Goal: Use online tool/utility: Utilize a website feature to perform a specific function

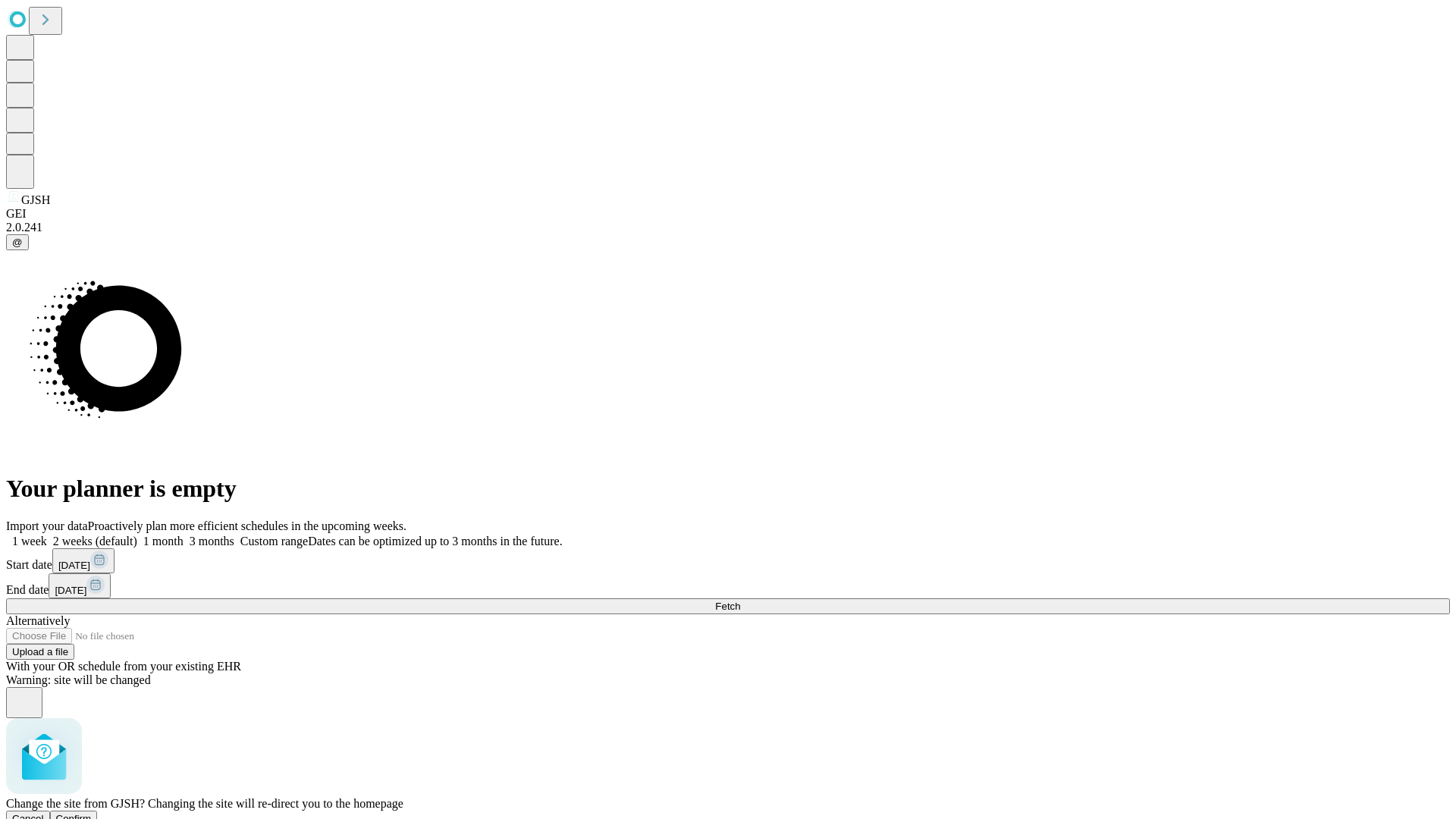
click at [92, 813] on span "Confirm" at bounding box center [73, 818] width 35 height 11
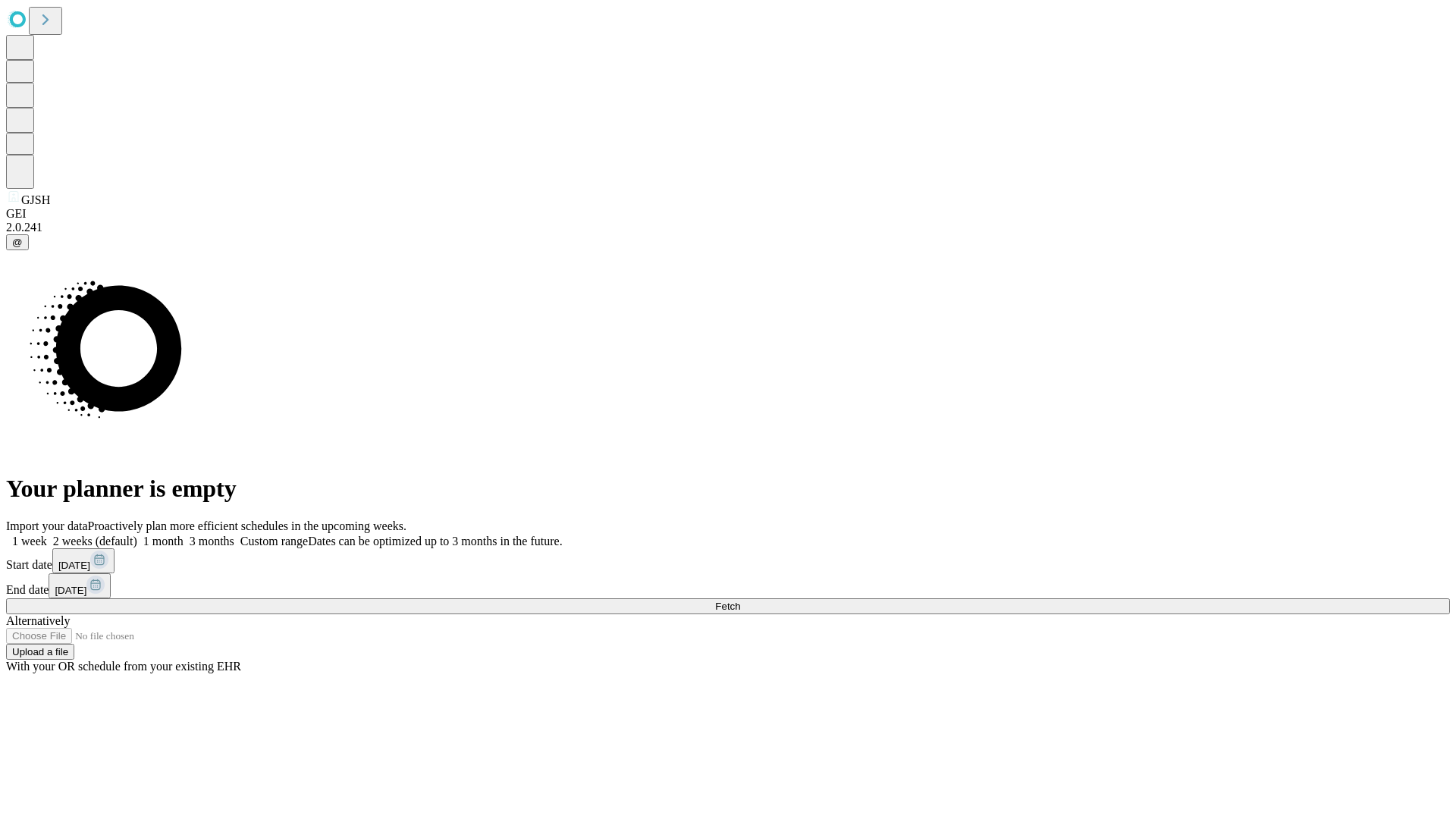
click at [137, 535] on label "2 weeks (default)" at bounding box center [92, 541] width 90 height 13
click at [740, 600] on span "Fetch" at bounding box center [727, 606] width 25 height 11
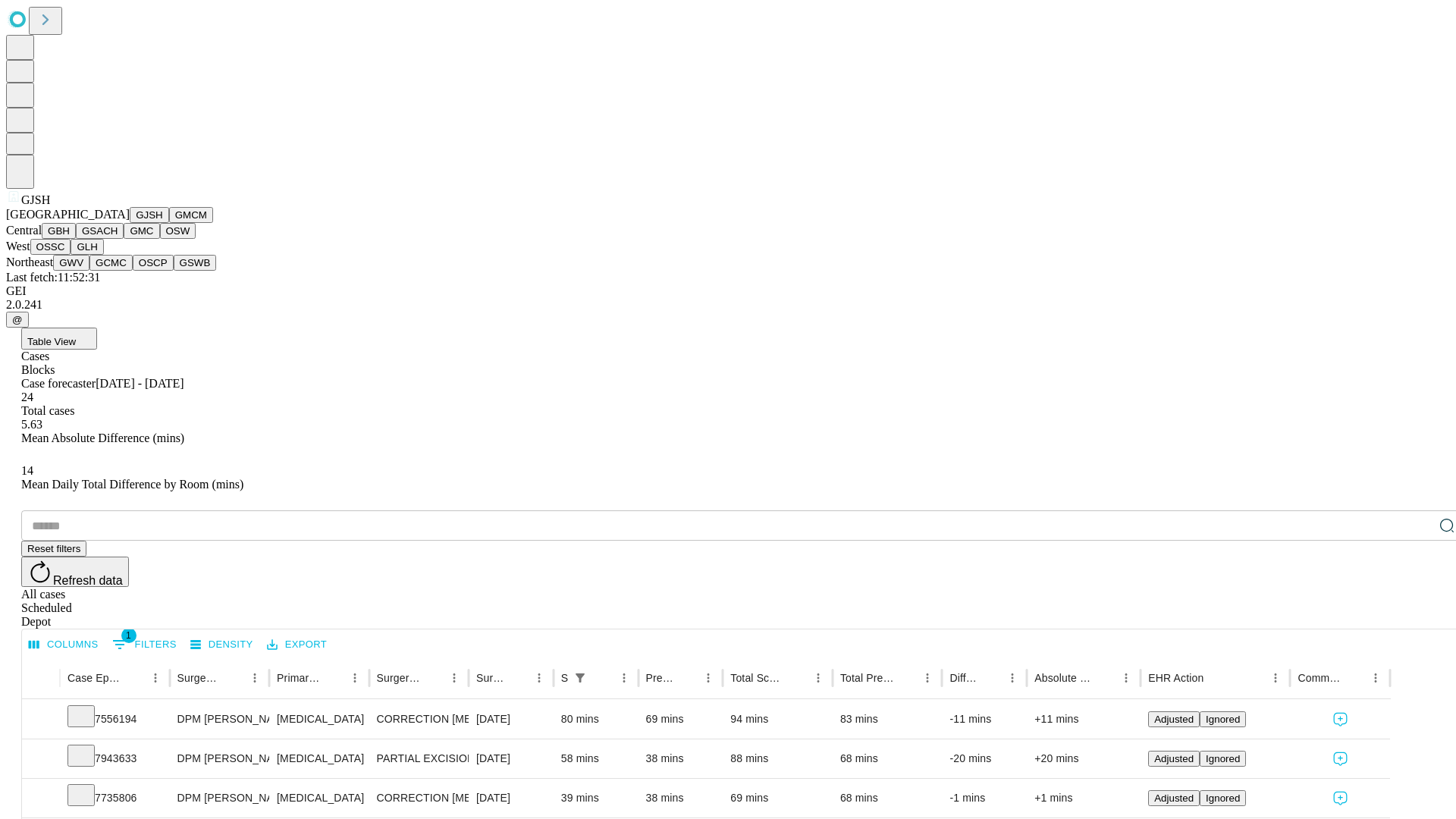
click at [169, 223] on button "GMCM" at bounding box center [191, 215] width 44 height 16
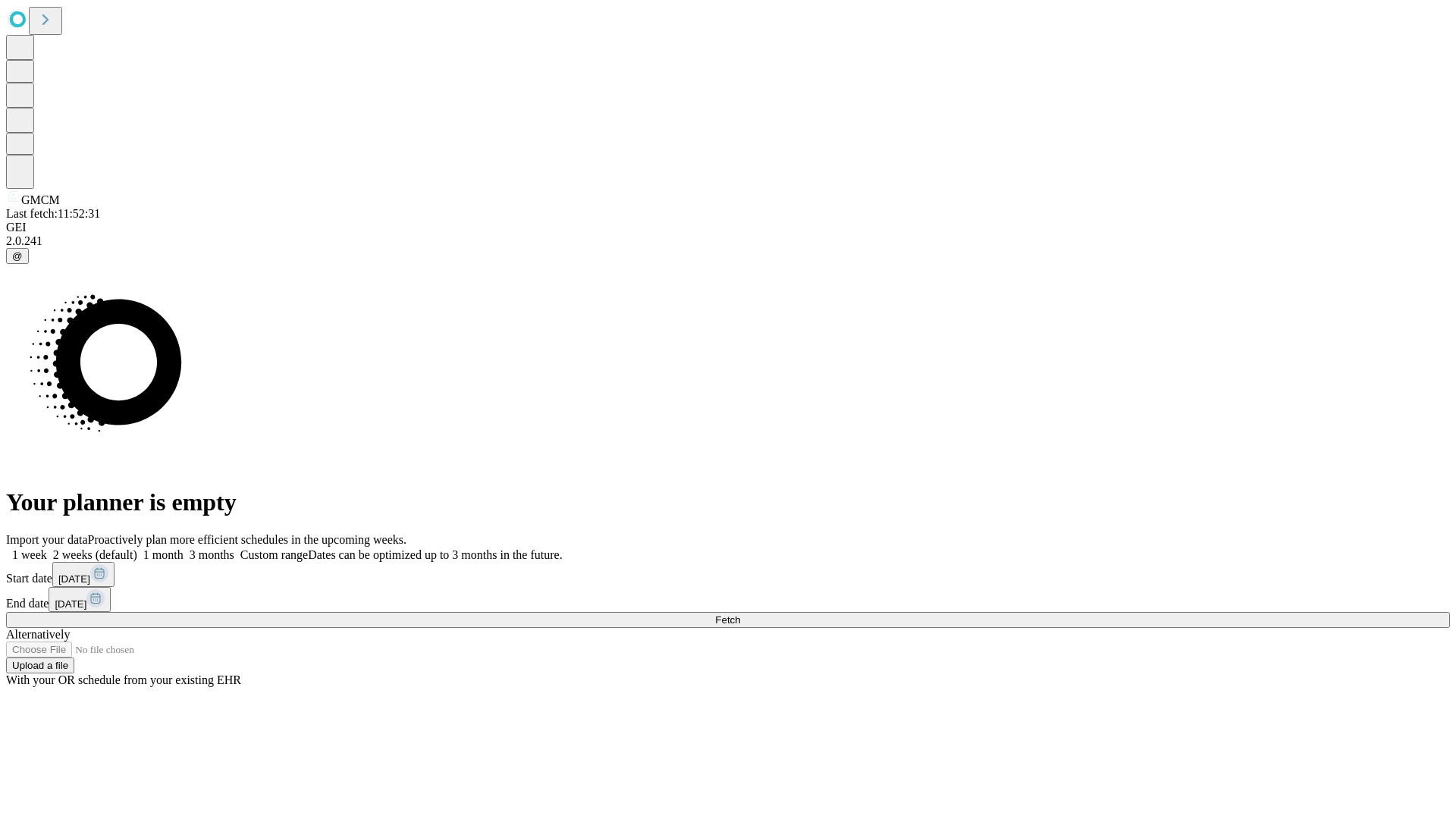
click at [740, 614] on span "Fetch" at bounding box center [727, 619] width 25 height 11
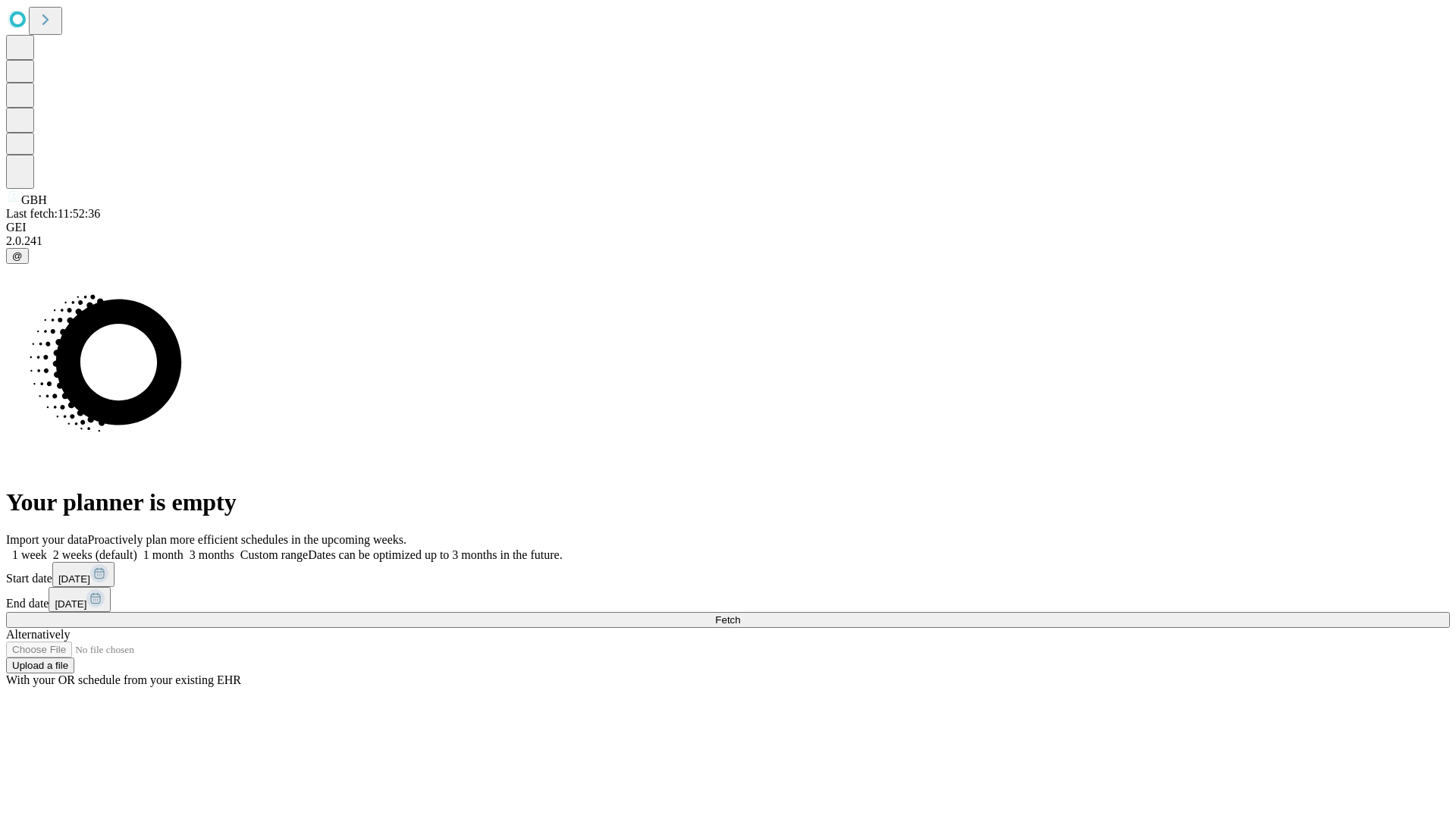
click at [137, 549] on label "2 weeks (default)" at bounding box center [92, 555] width 90 height 13
click at [740, 614] on span "Fetch" at bounding box center [727, 619] width 25 height 11
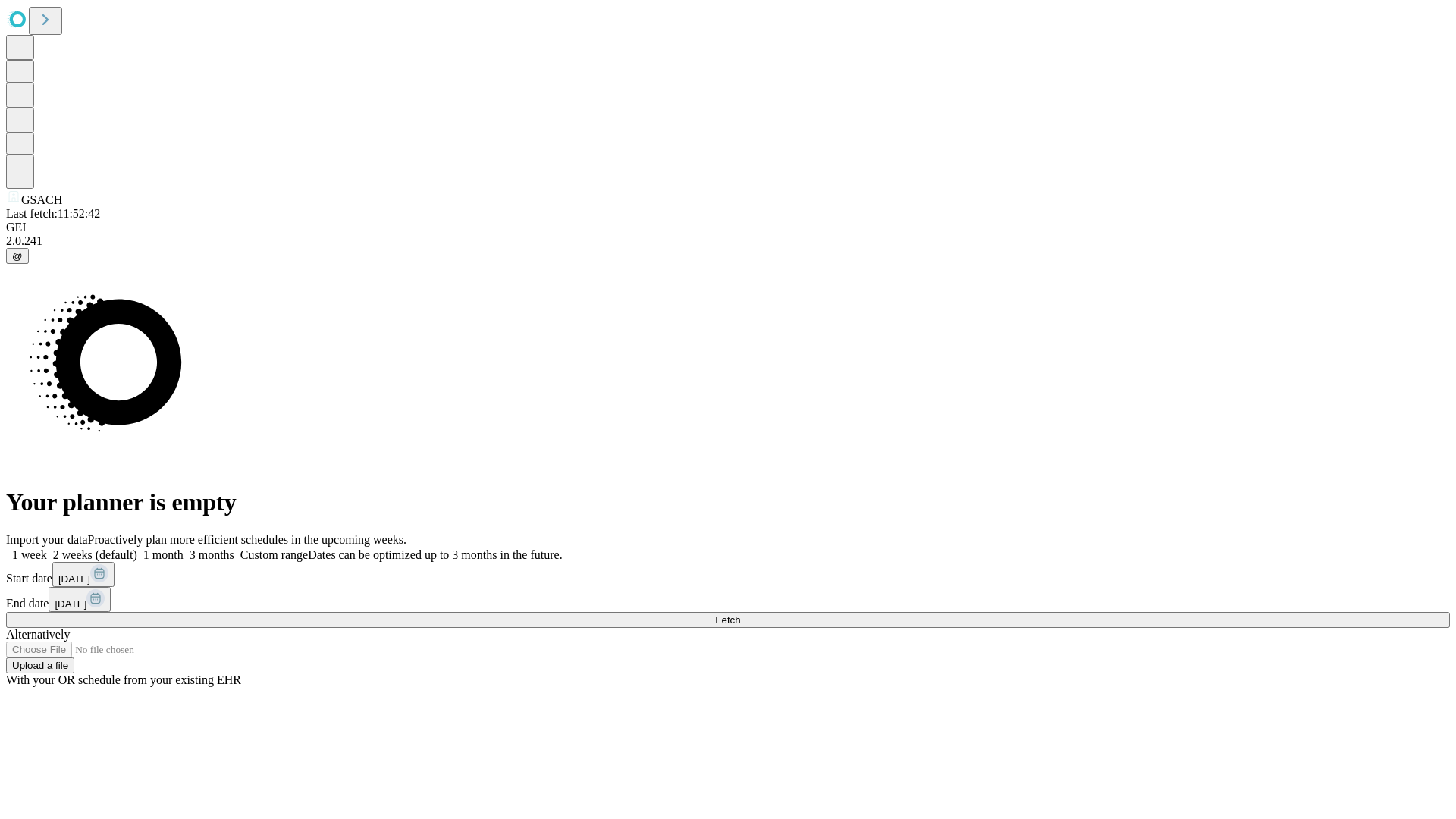
click at [137, 549] on label "2 weeks (default)" at bounding box center [92, 555] width 90 height 13
click at [740, 614] on span "Fetch" at bounding box center [727, 619] width 25 height 11
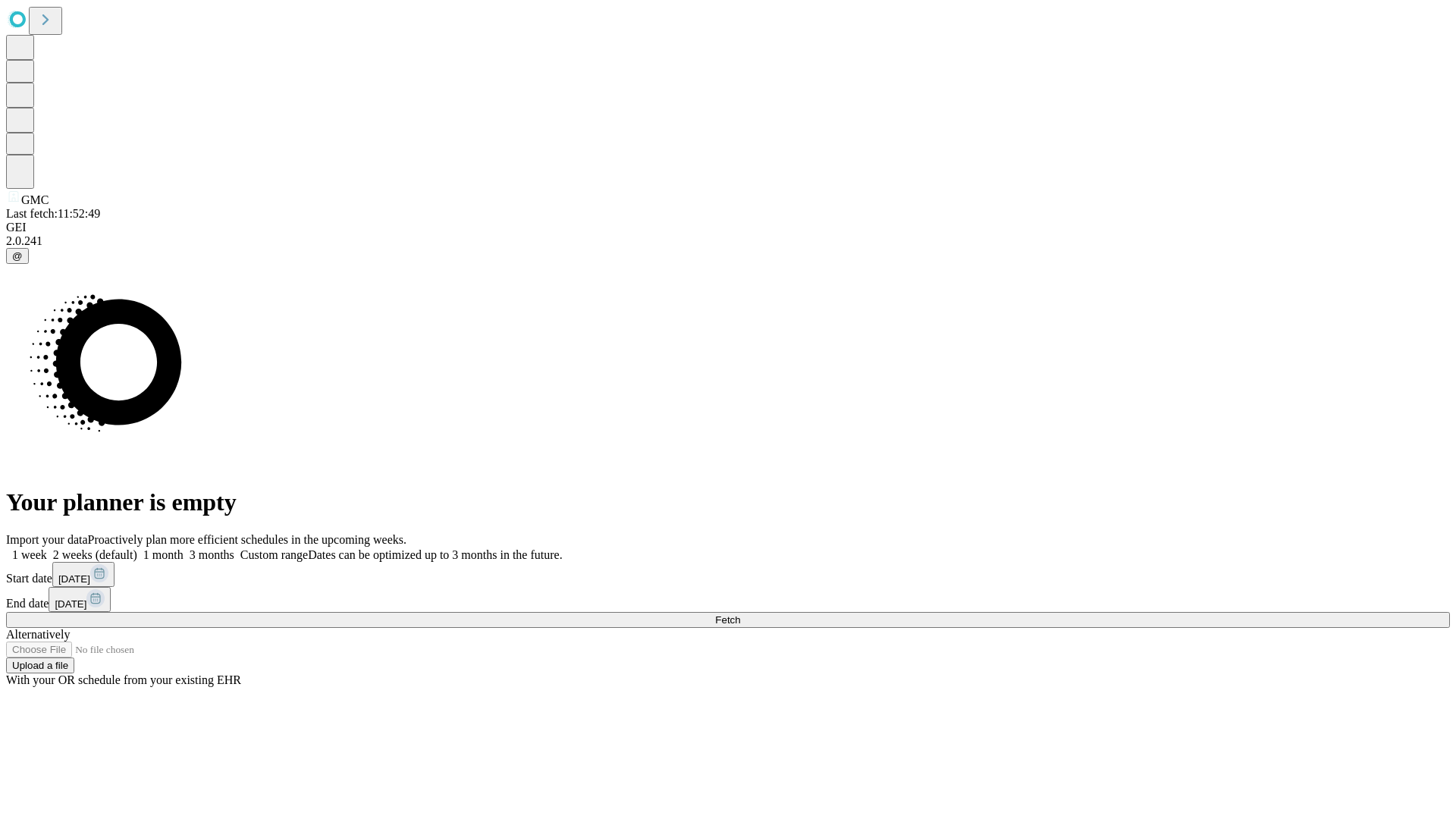
click at [137, 549] on label "2 weeks (default)" at bounding box center [92, 555] width 90 height 13
click at [740, 614] on span "Fetch" at bounding box center [727, 619] width 25 height 11
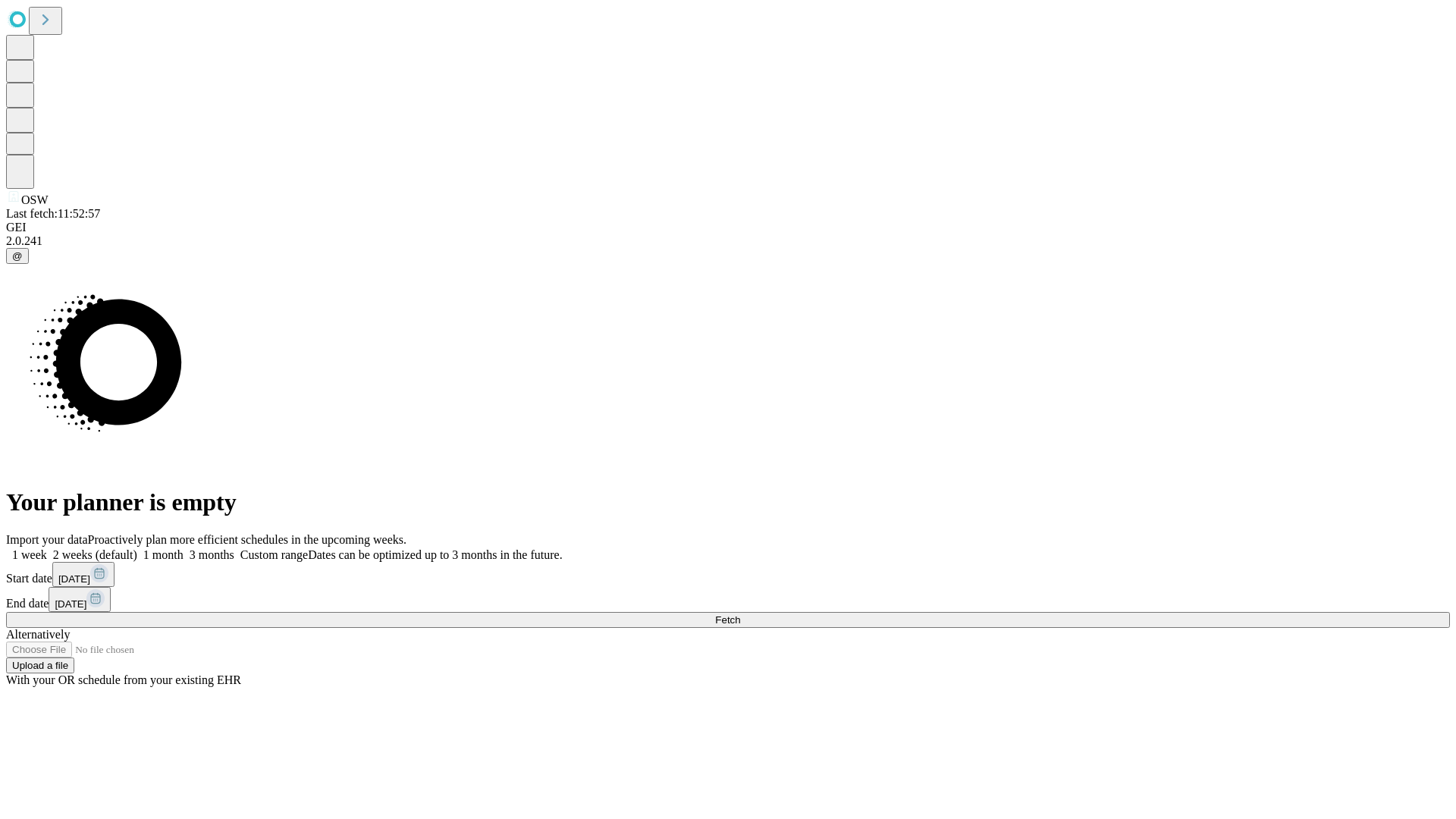
click at [137, 549] on label "2 weeks (default)" at bounding box center [92, 555] width 90 height 13
click at [740, 614] on span "Fetch" at bounding box center [727, 619] width 25 height 11
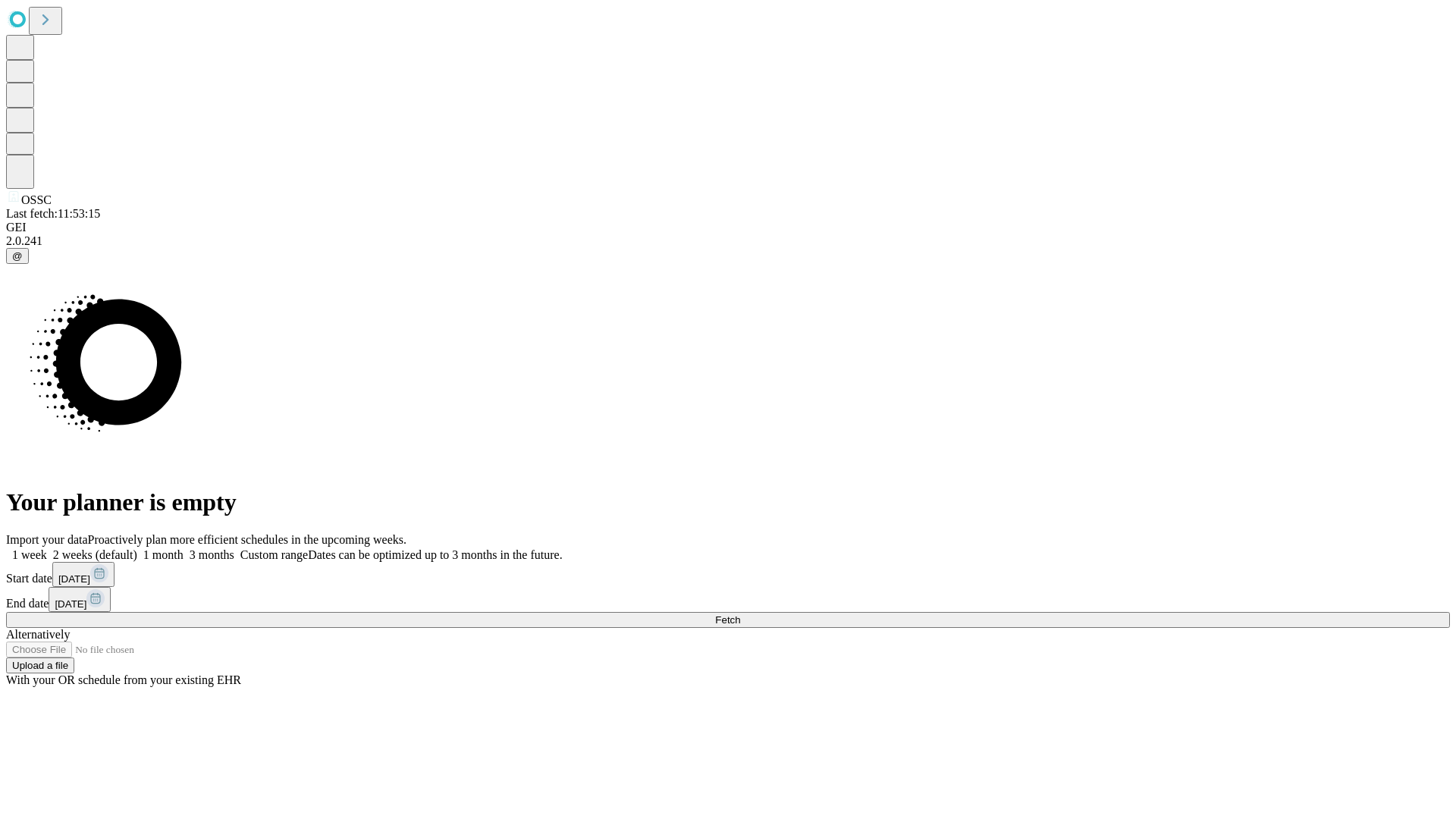
click at [137, 549] on label "2 weeks (default)" at bounding box center [92, 555] width 90 height 13
click at [740, 614] on span "Fetch" at bounding box center [727, 619] width 25 height 11
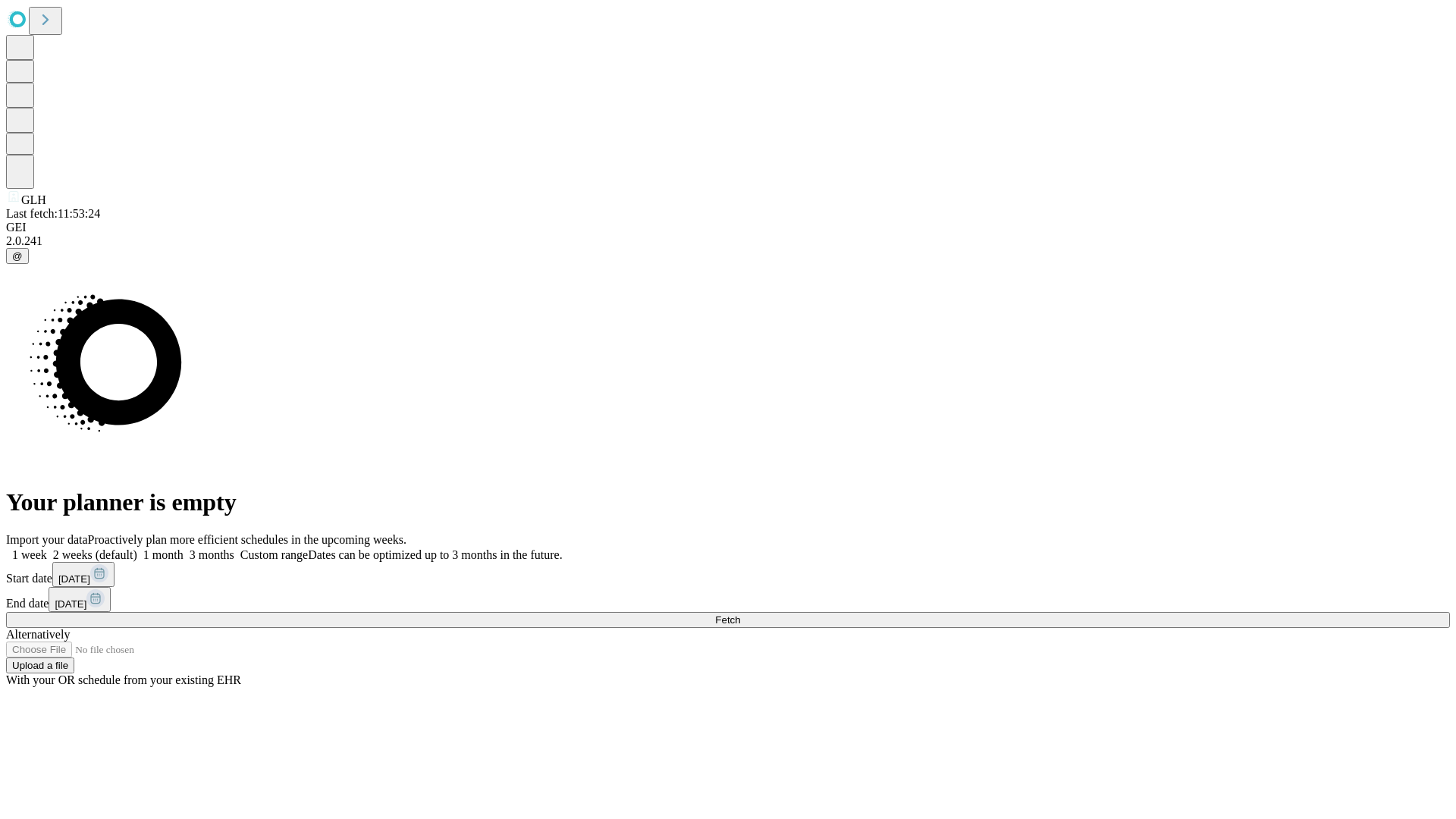
click at [137, 549] on label "2 weeks (default)" at bounding box center [92, 555] width 90 height 13
click at [740, 614] on span "Fetch" at bounding box center [727, 619] width 25 height 11
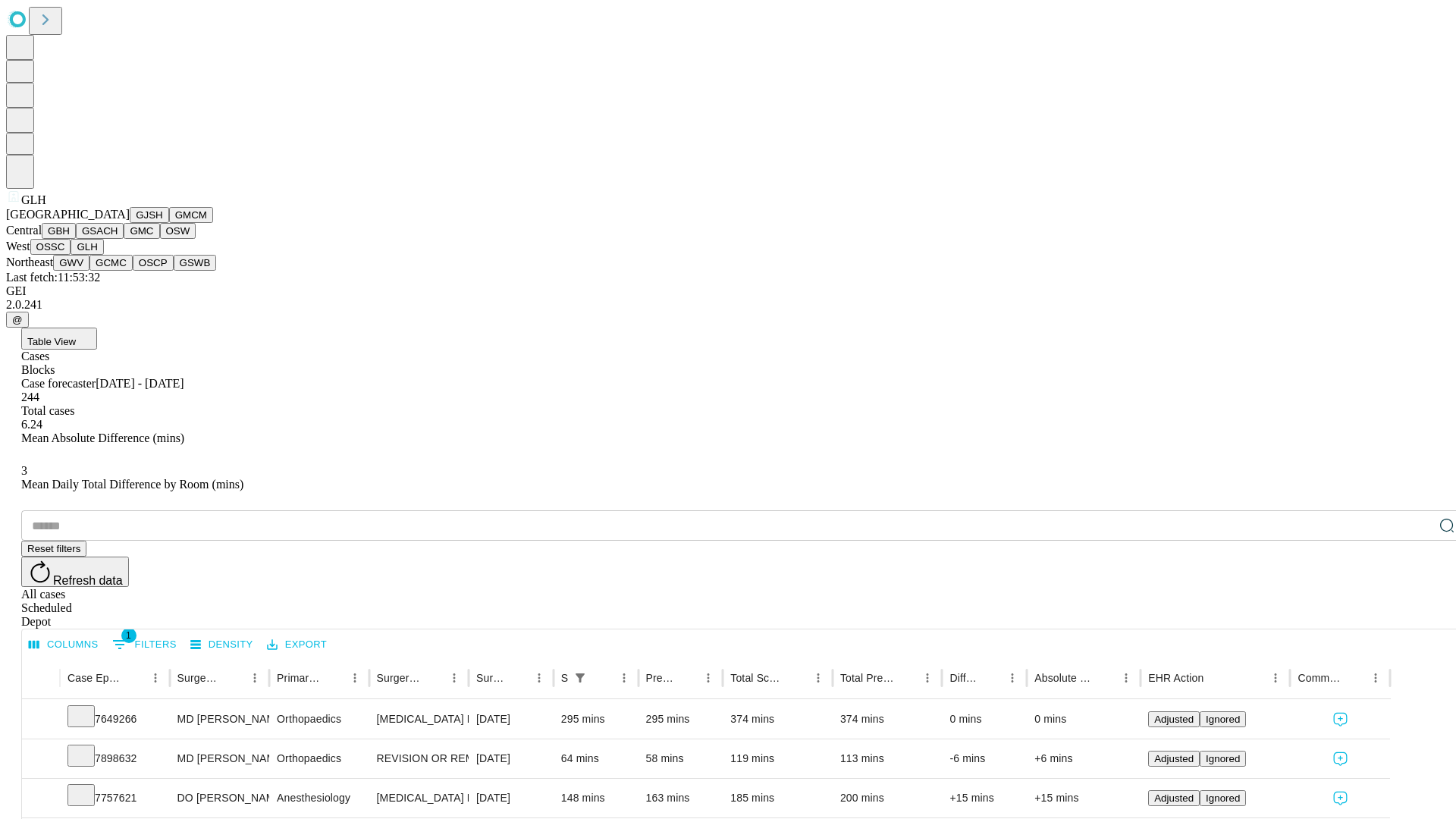
click at [90, 270] on button "GWV" at bounding box center [71, 263] width 36 height 16
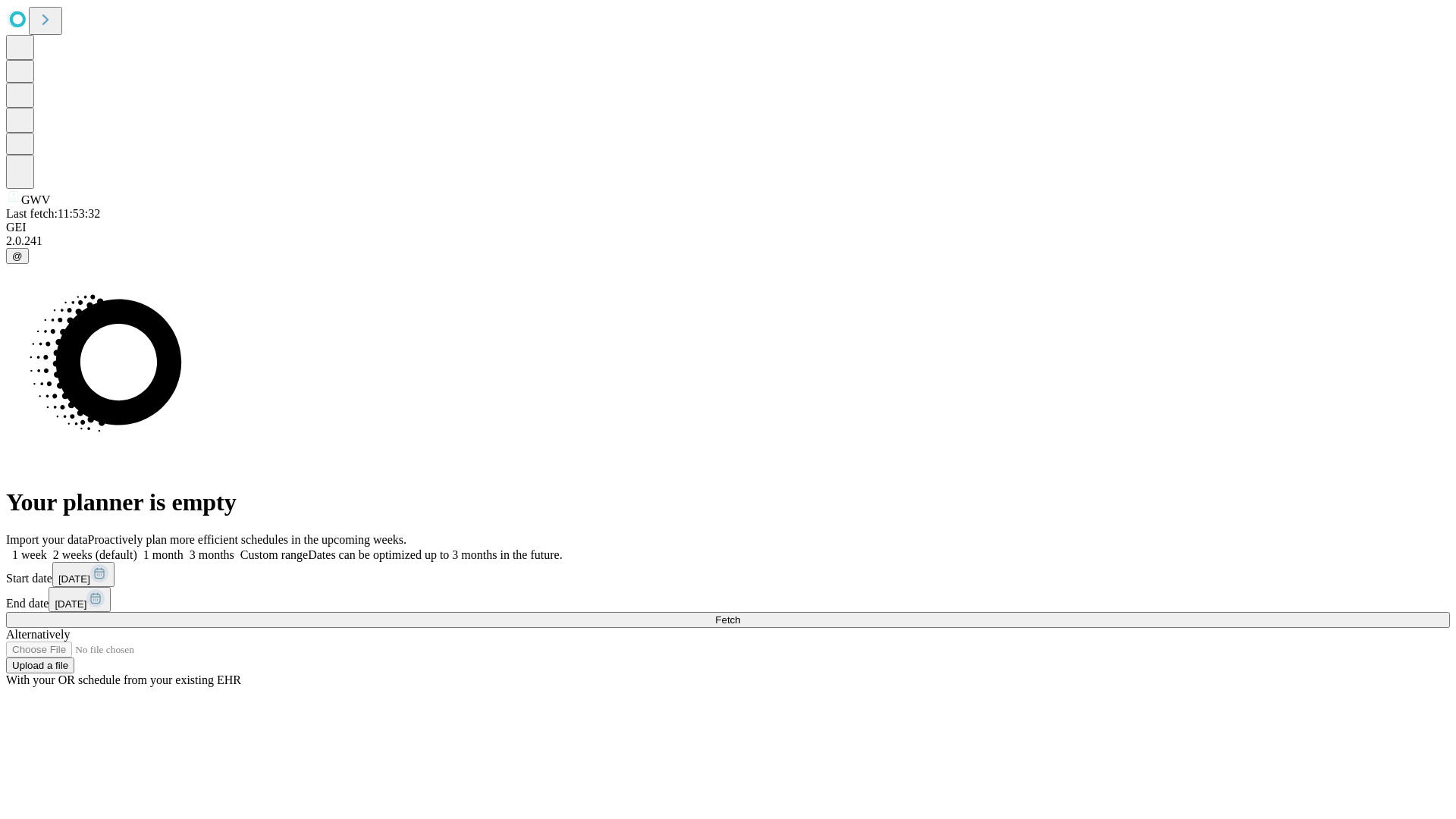
click at [740, 614] on span "Fetch" at bounding box center [727, 619] width 25 height 11
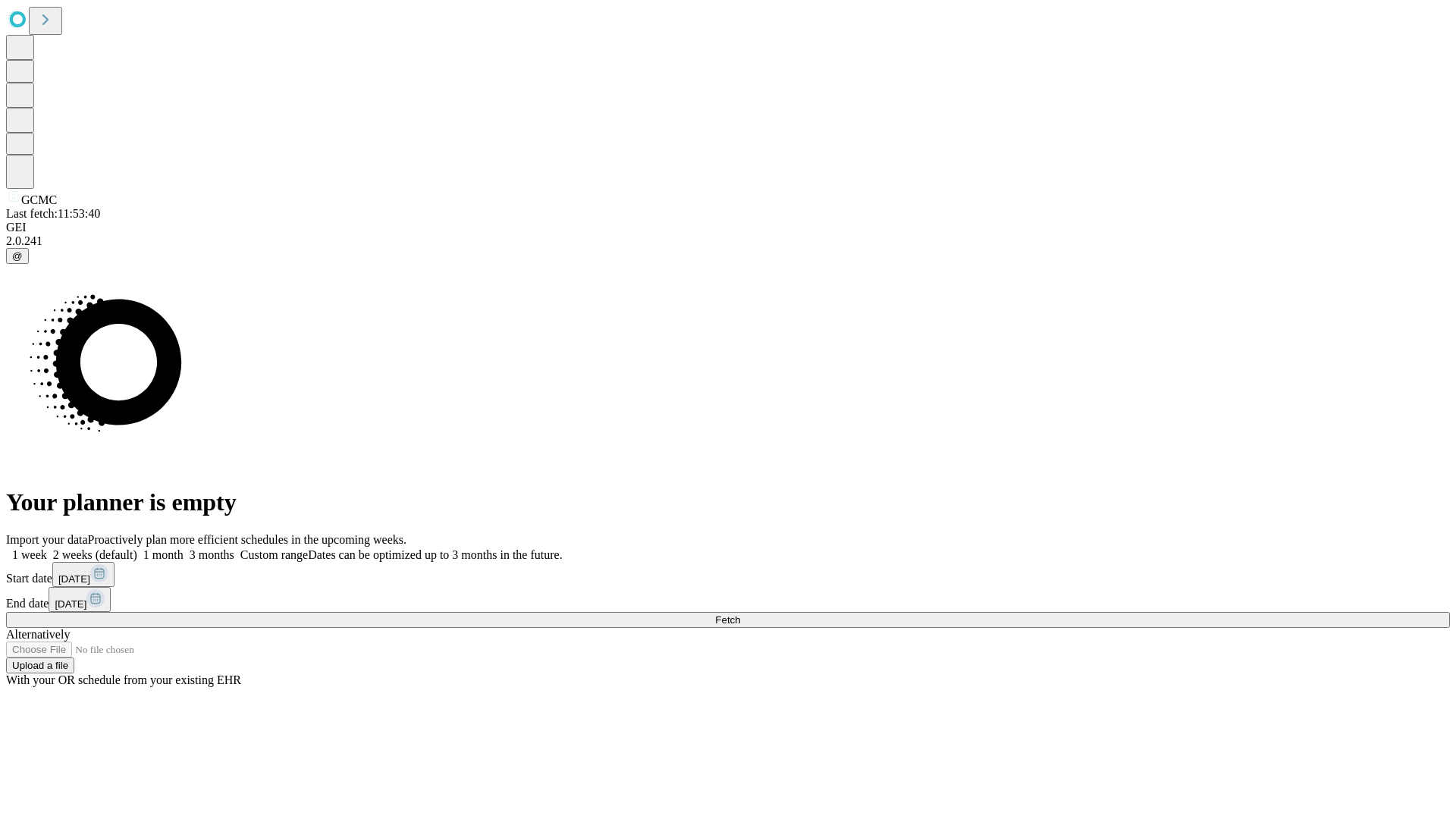
click at [740, 614] on span "Fetch" at bounding box center [727, 619] width 25 height 11
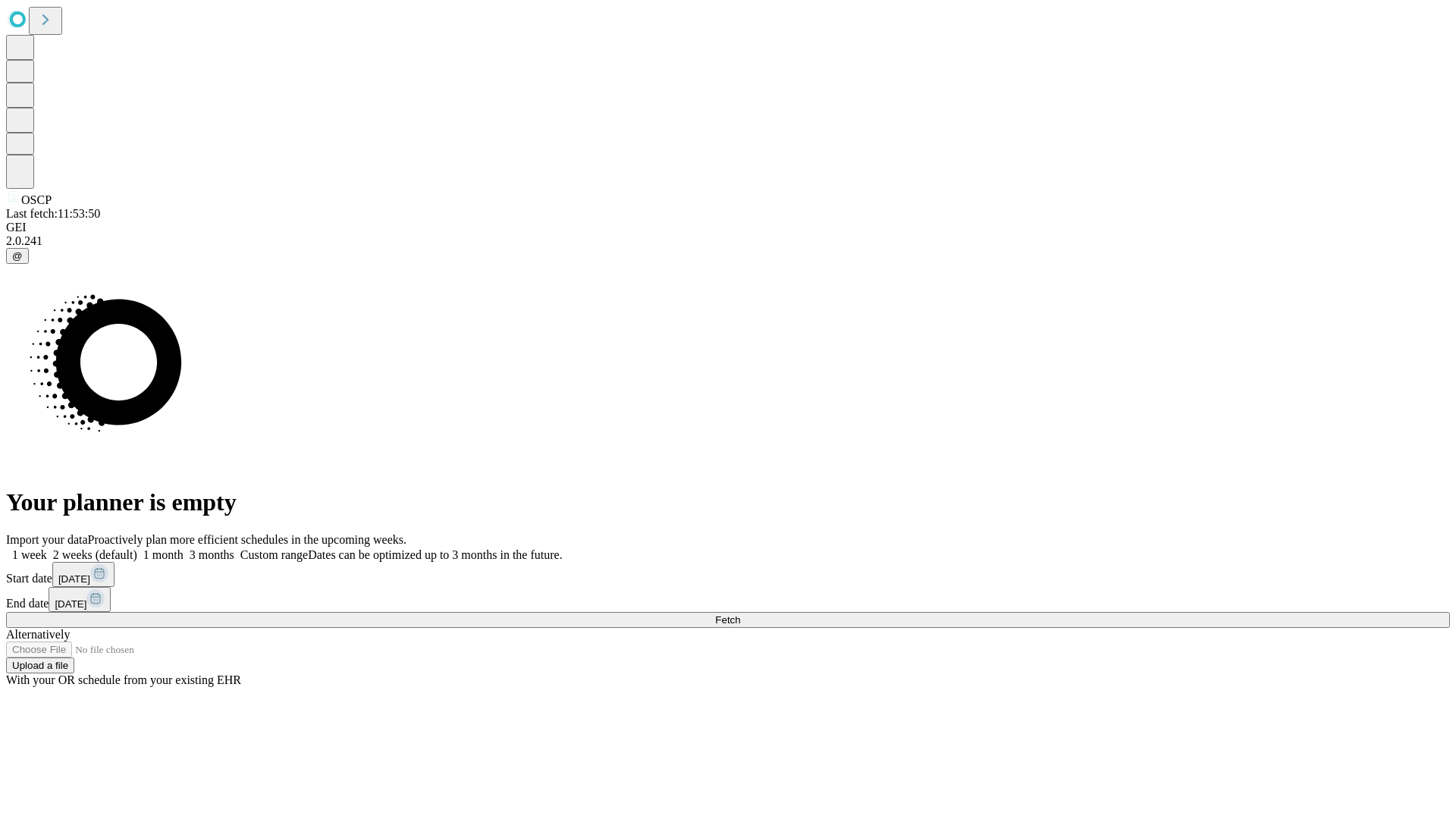
click at [137, 549] on label "2 weeks (default)" at bounding box center [92, 555] width 90 height 13
click at [740, 614] on span "Fetch" at bounding box center [727, 619] width 25 height 11
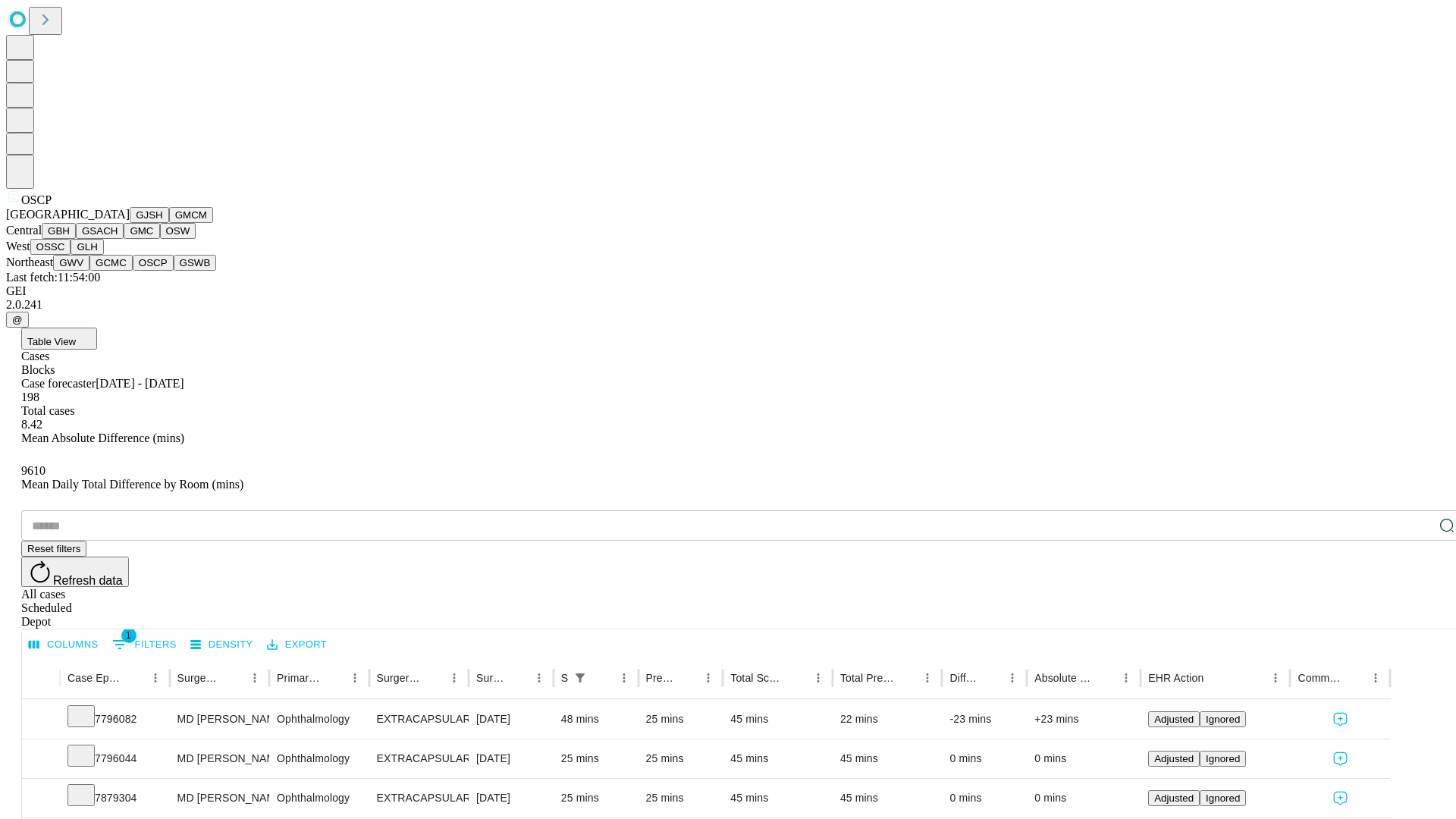
click at [174, 270] on button "GSWB" at bounding box center [195, 263] width 43 height 16
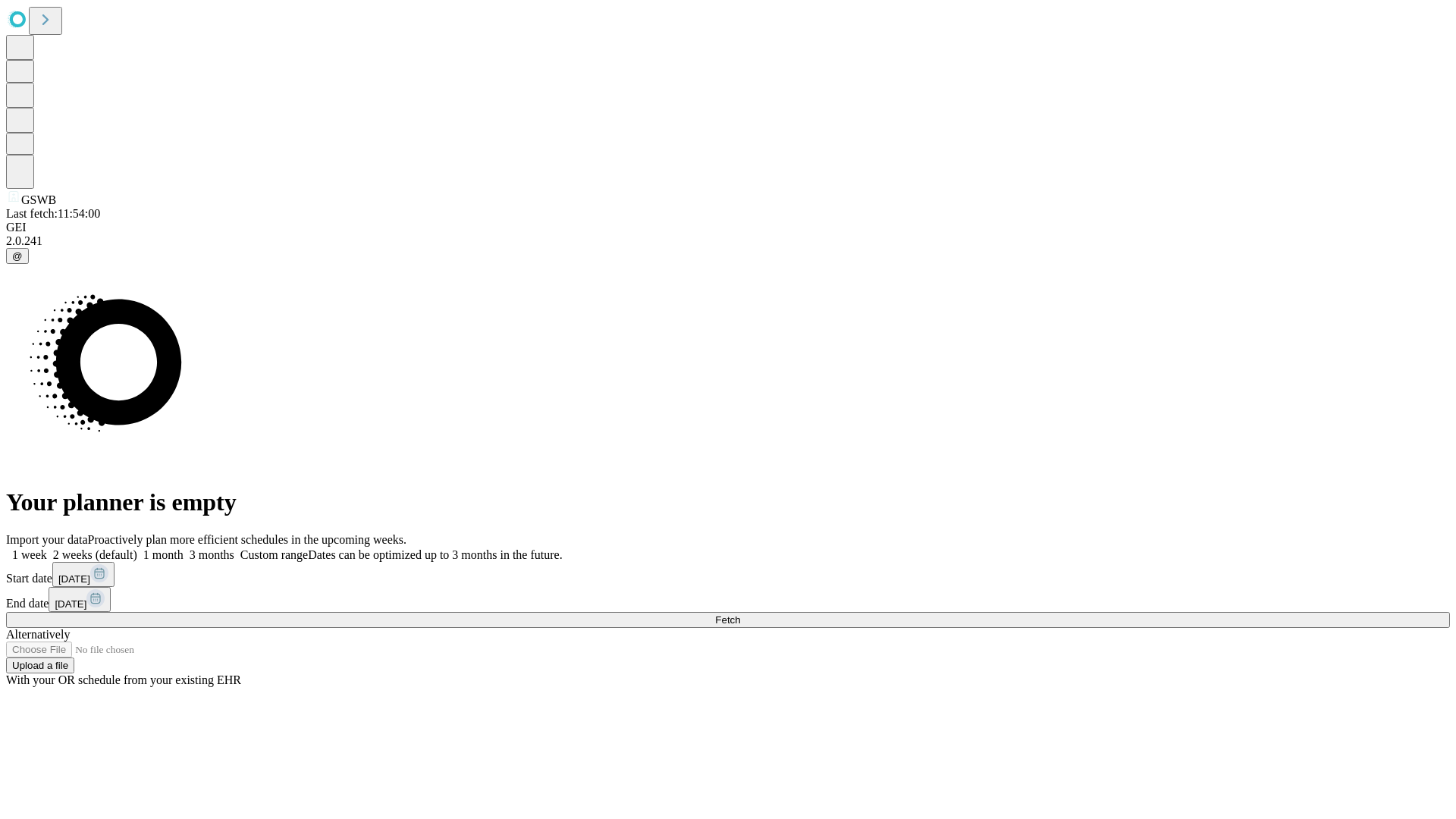
click at [137, 549] on label "2 weeks (default)" at bounding box center [92, 555] width 90 height 13
click at [740, 614] on span "Fetch" at bounding box center [727, 619] width 25 height 11
